Goal: Transaction & Acquisition: Purchase product/service

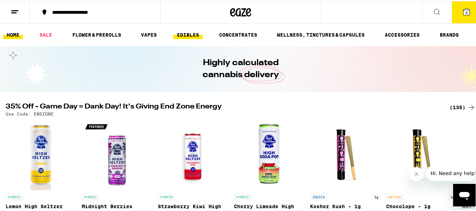
click at [190, 31] on link "EDIBLES" at bounding box center [187, 34] width 29 height 8
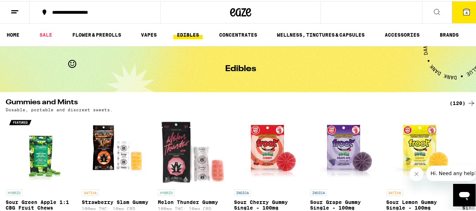
click at [464, 8] on icon at bounding box center [466, 11] width 8 height 8
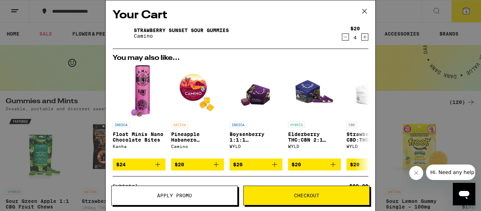
click at [342, 38] on icon "Decrement" at bounding box center [345, 37] width 6 height 8
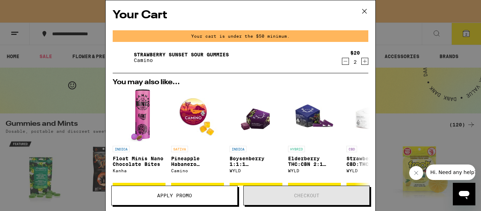
click at [342, 61] on icon "Decrement" at bounding box center [345, 61] width 6 height 8
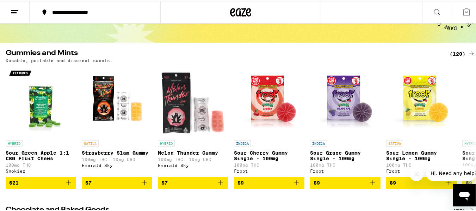
scroll to position [56, 0]
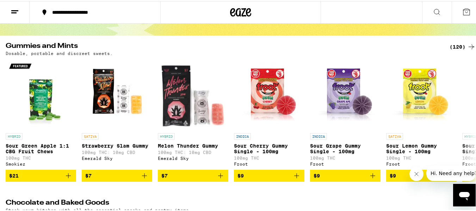
click at [14, 7] on icon at bounding box center [15, 11] width 8 height 8
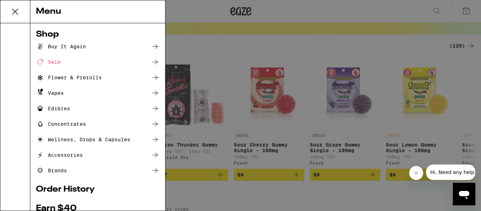
click at [62, 108] on div "Edibles" at bounding box center [53, 108] width 34 height 8
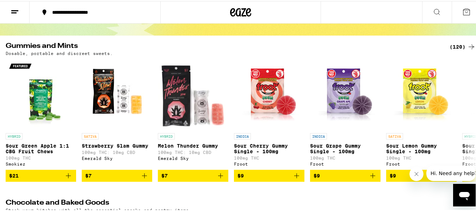
scroll to position [0, 0]
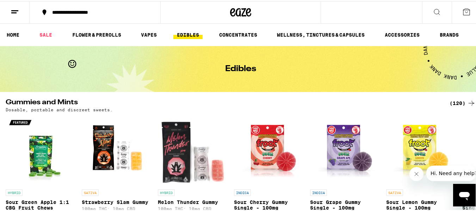
click at [467, 103] on icon at bounding box center [471, 102] width 8 height 8
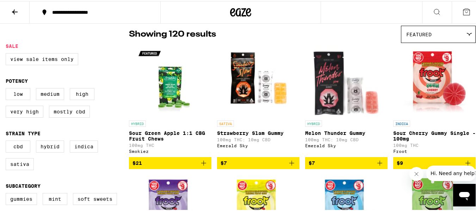
scroll to position [70, 0]
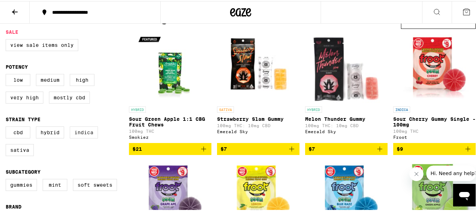
click at [85, 136] on label "Indica" at bounding box center [84, 131] width 28 height 12
click at [7, 127] on input "Indica" at bounding box center [7, 126] width 0 height 0
checkbox input "true"
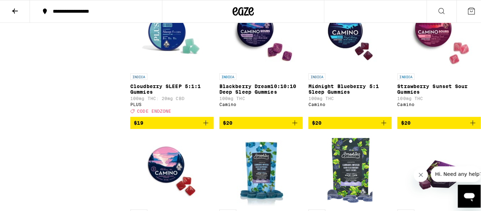
scroll to position [719, 0]
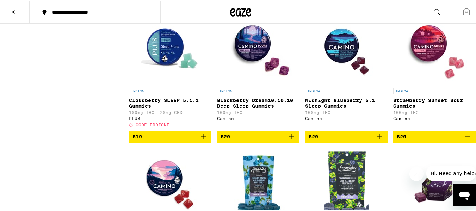
click at [155, 126] on span "CODE ENDZONE" at bounding box center [153, 124] width 34 height 5
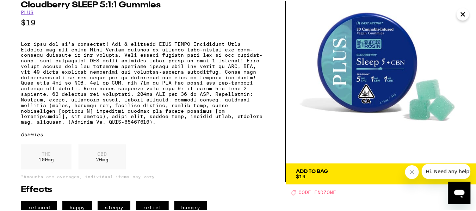
scroll to position [42, 0]
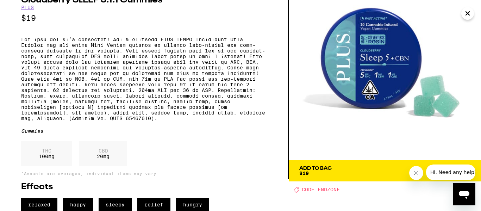
click at [364, 166] on span "Add To Bag $19" at bounding box center [384, 171] width 171 height 10
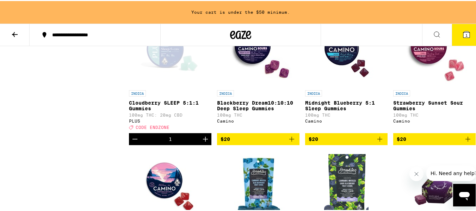
scroll to position [761, 0]
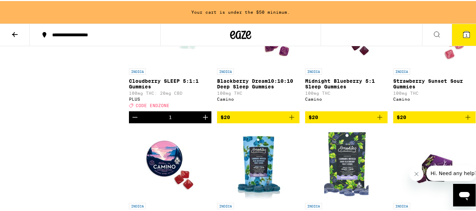
click at [464, 120] on icon "Add to bag" at bounding box center [468, 116] width 8 height 8
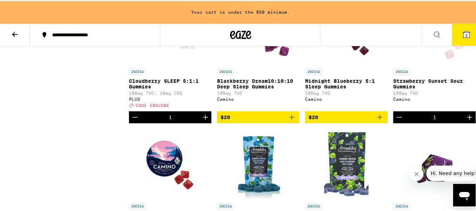
click at [465, 120] on icon "Increment" at bounding box center [469, 116] width 8 height 8
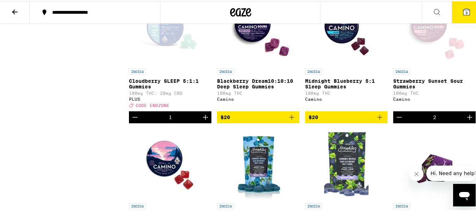
click at [465, 120] on icon "Increment" at bounding box center [469, 116] width 8 height 8
click at [463, 8] on icon at bounding box center [466, 11] width 6 height 6
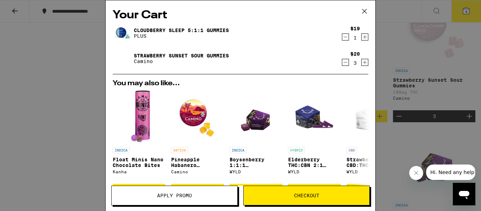
click at [169, 193] on span "Apply Promo" at bounding box center [174, 195] width 35 height 5
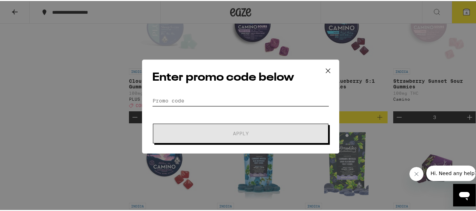
click at [153, 101] on input "Promo Code" at bounding box center [240, 99] width 177 height 11
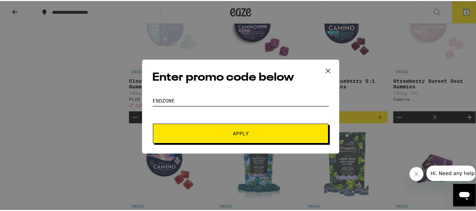
type input "ENDZONE"
click at [242, 133] on span "Apply" at bounding box center [241, 132] width 16 height 5
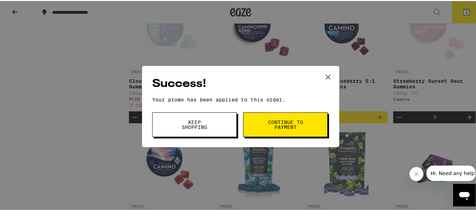
click at [282, 122] on span "Continue to payment" at bounding box center [285, 124] width 36 height 10
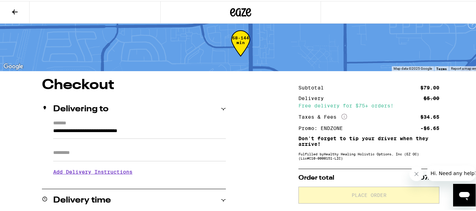
scroll to position [14, 0]
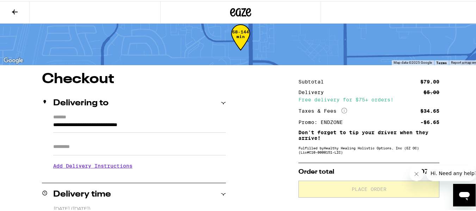
click at [53, 146] on input "Apt/Suite" at bounding box center [139, 145] width 173 height 17
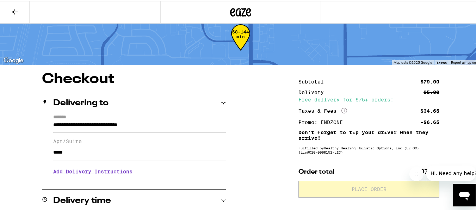
type input "*****"
click at [70, 172] on h3 "Add Delivery Instructions" at bounding box center [139, 170] width 173 height 16
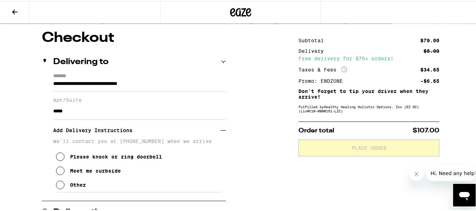
scroll to position [56, 0]
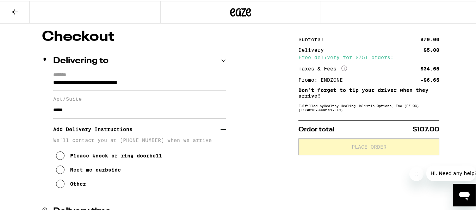
click at [58, 186] on icon at bounding box center [60, 183] width 8 height 8
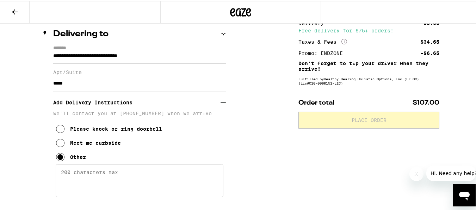
scroll to position [85, 0]
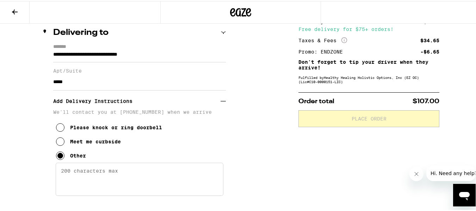
click at [60, 173] on textarea "Enter any other delivery instructions you want driver to know" at bounding box center [140, 178] width 168 height 33
type textarea "p"
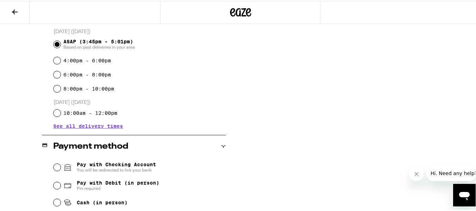
scroll to position [296, 0]
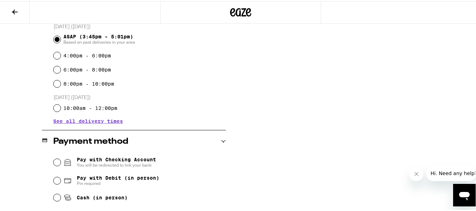
type textarea "Park in the leasing office parking lot. Go to the [PERSON_NAME][GEOGRAPHIC_DATA…"
click at [56, 180] on input "Pay with Debit (in person) Pin required" at bounding box center [57, 179] width 7 height 7
radio input "true"
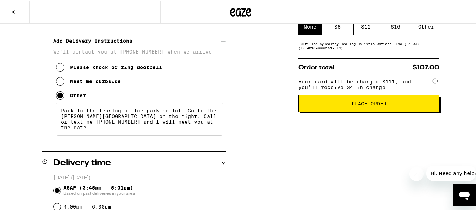
scroll to position [135, 0]
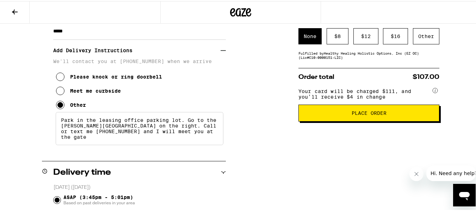
click at [359, 120] on button "Place Order" at bounding box center [368, 112] width 141 height 17
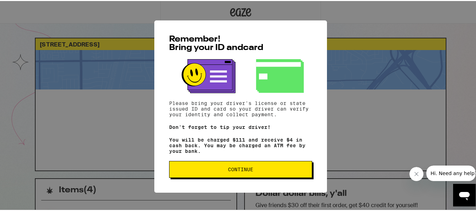
click at [240, 169] on span "Continue" at bounding box center [240, 168] width 25 height 5
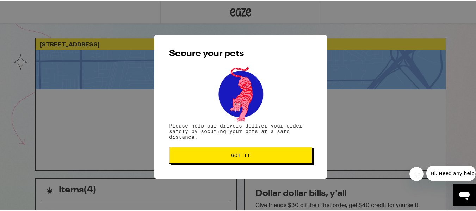
click at [244, 155] on span "Got it" at bounding box center [240, 154] width 19 height 5
